Goal: Task Accomplishment & Management: Manage account settings

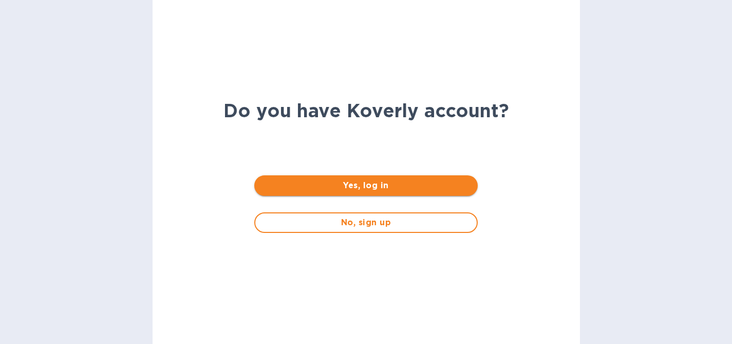
click at [344, 186] on span "Yes, log in" at bounding box center [366, 185] width 207 height 12
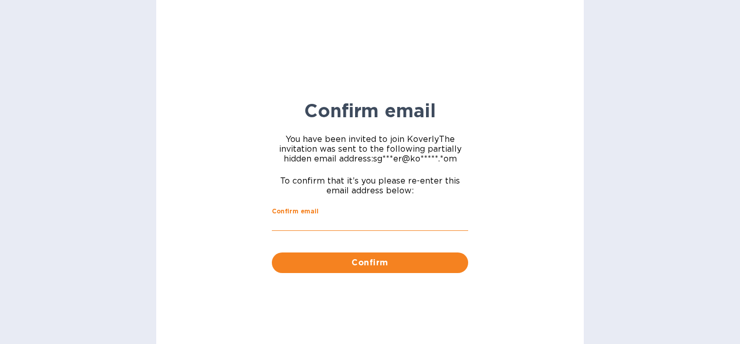
click at [336, 222] on input "Confirm email" at bounding box center [370, 223] width 196 height 15
type input "[EMAIL_ADDRESS][DOMAIN_NAME]"
click at [338, 258] on span "Confirm" at bounding box center [370, 262] width 180 height 12
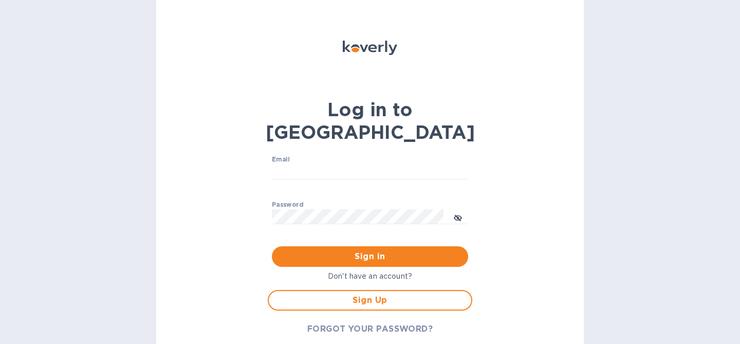
type input "[EMAIL_ADDRESS][DOMAIN_NAME]"
click at [337, 250] on span "Sign in" at bounding box center [370, 256] width 180 height 12
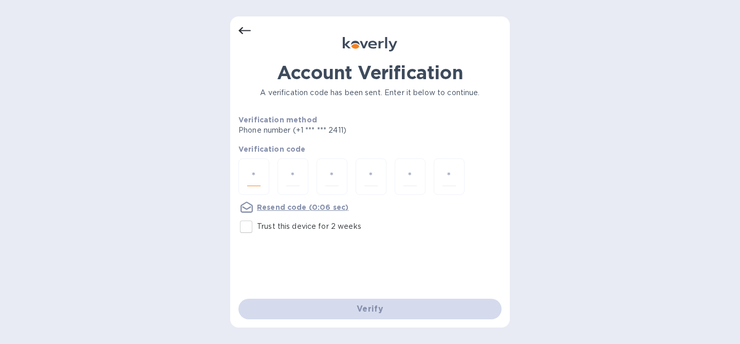
click at [256, 179] on input "number" at bounding box center [253, 176] width 13 height 19
type input "9"
type input "3"
type input "4"
type input "2"
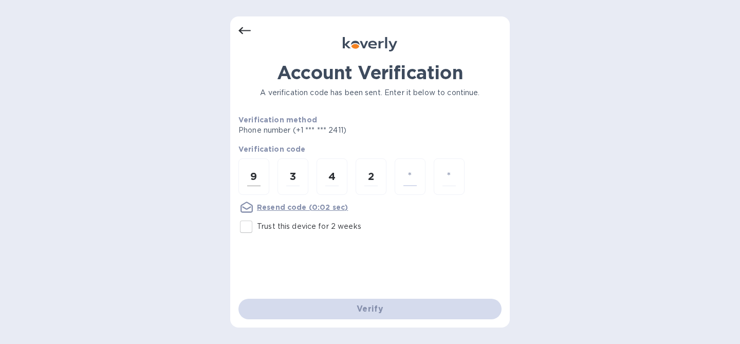
type input "0"
type input "6"
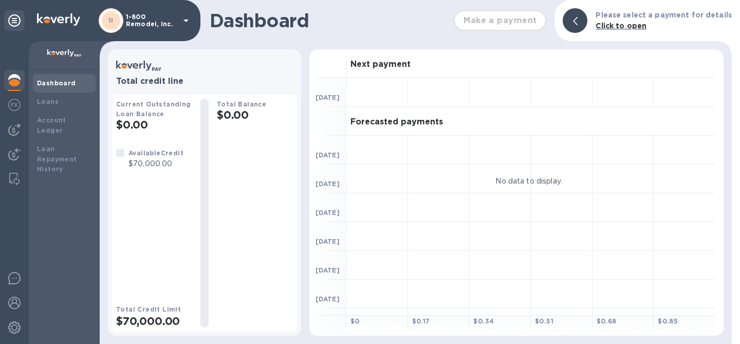
click at [146, 13] on p "1-800 Remodel, Inc." at bounding box center [151, 20] width 51 height 14
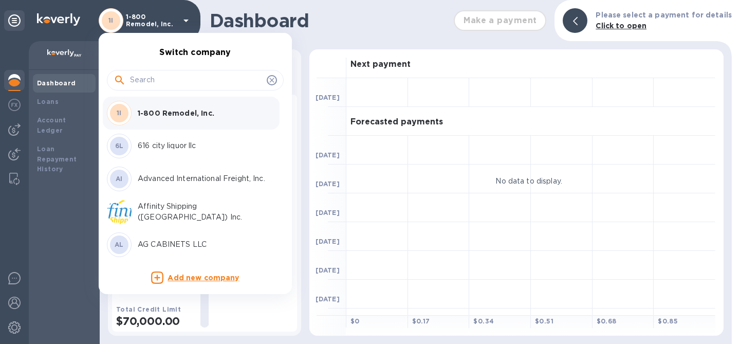
click at [175, 84] on input "text" at bounding box center [196, 79] width 133 height 15
type input "p"
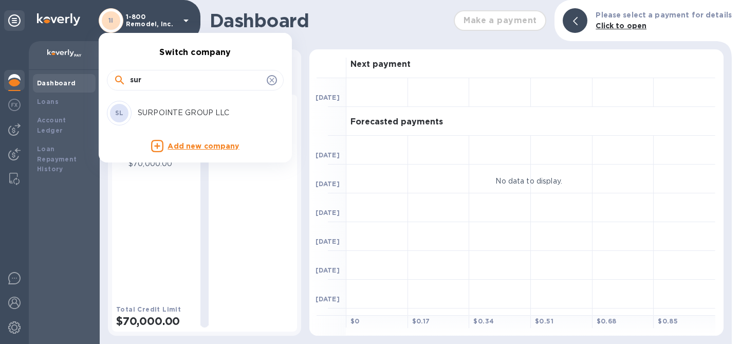
type input "sur"
click at [196, 111] on p "SURPOINTE GROUP LLC" at bounding box center [202, 112] width 129 height 11
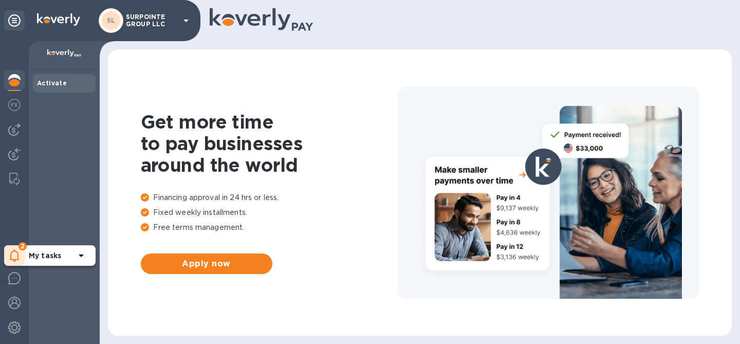
click at [16, 263] on div "2" at bounding box center [14, 255] width 21 height 21
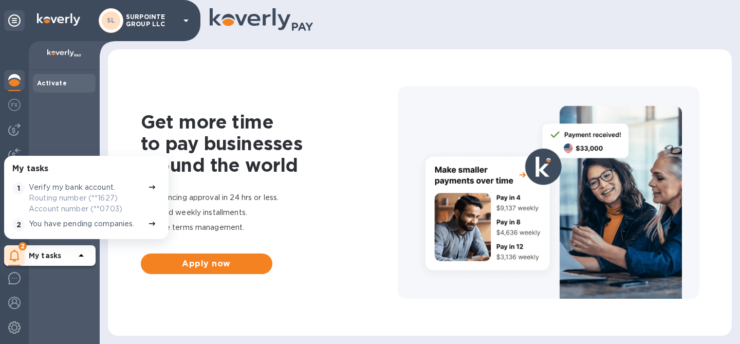
click at [107, 100] on div "Get more time to pay businesses around the world Financing approval in 24 hrs o…" at bounding box center [420, 192] width 640 height 303
click at [74, 229] on div "You have pending companies." at bounding box center [86, 224] width 119 height 16
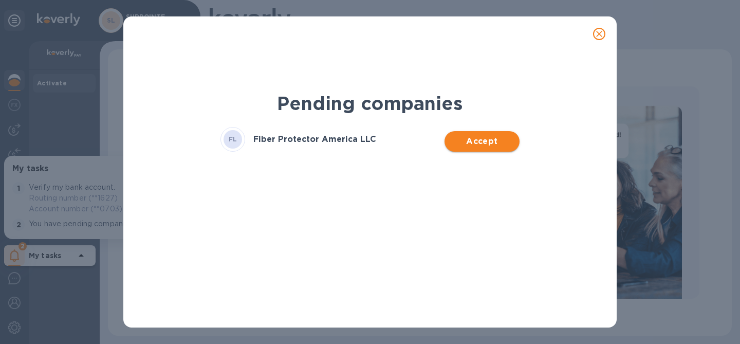
click at [491, 139] on span "Accept" at bounding box center [482, 141] width 58 height 12
